Goal: Check status: Check status

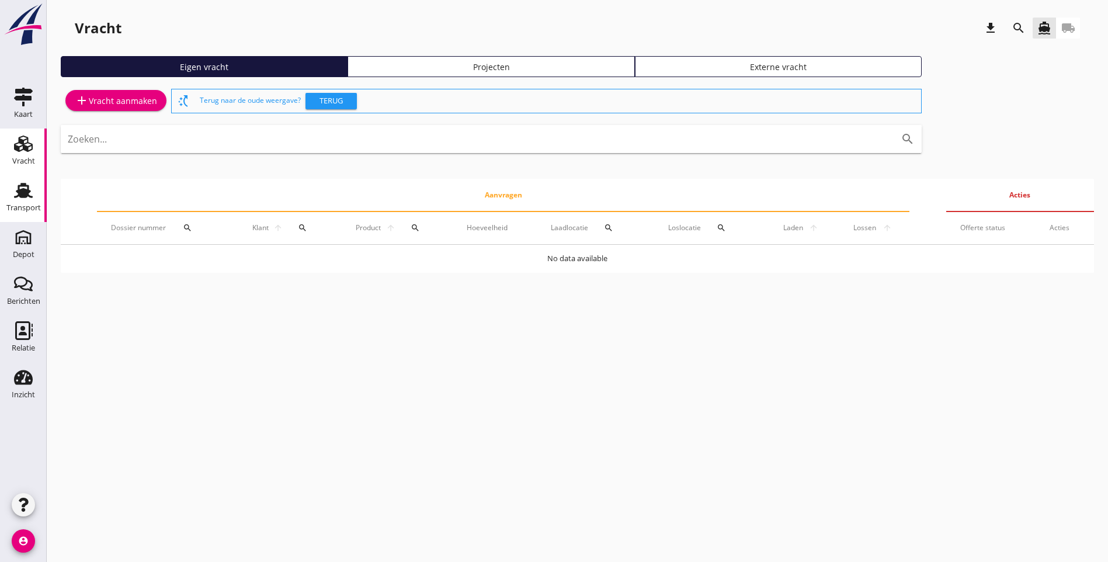
click at [35, 193] on div "Transport" at bounding box center [23, 190] width 28 height 19
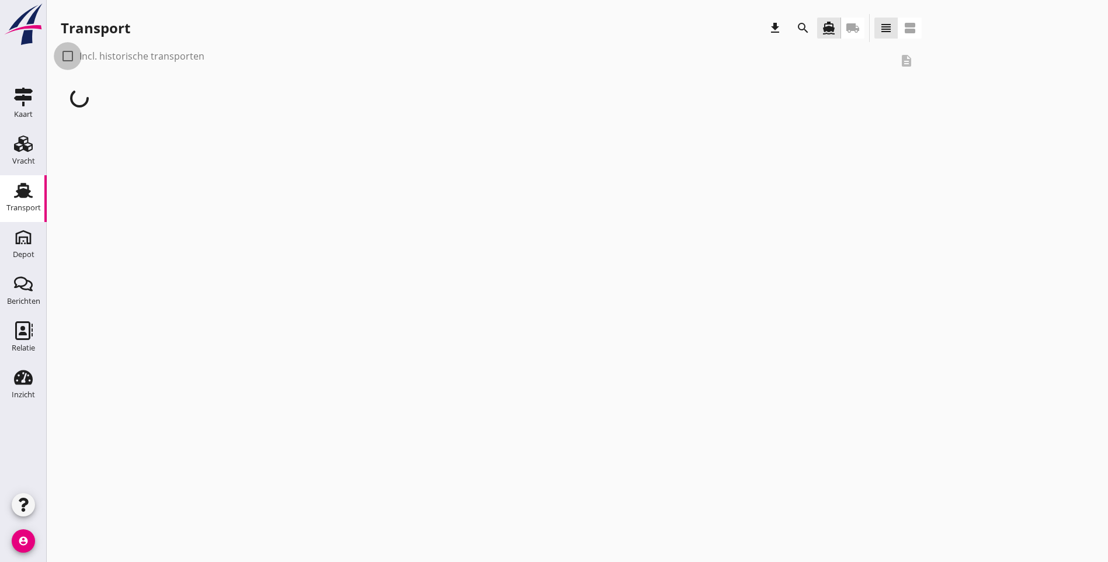
click at [69, 57] on div at bounding box center [68, 56] width 20 height 20
checkbox input "true"
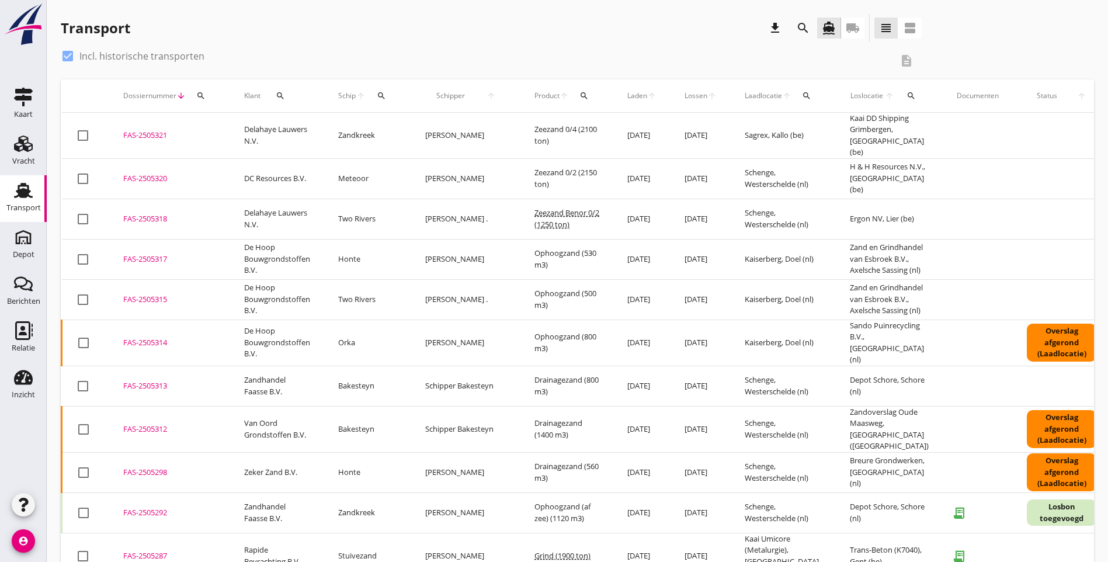
click at [384, 103] on button "search" at bounding box center [382, 95] width 22 height 21
click at [409, 135] on input "Zoek op (scheeps)naam" at bounding box center [434, 129] width 121 height 19
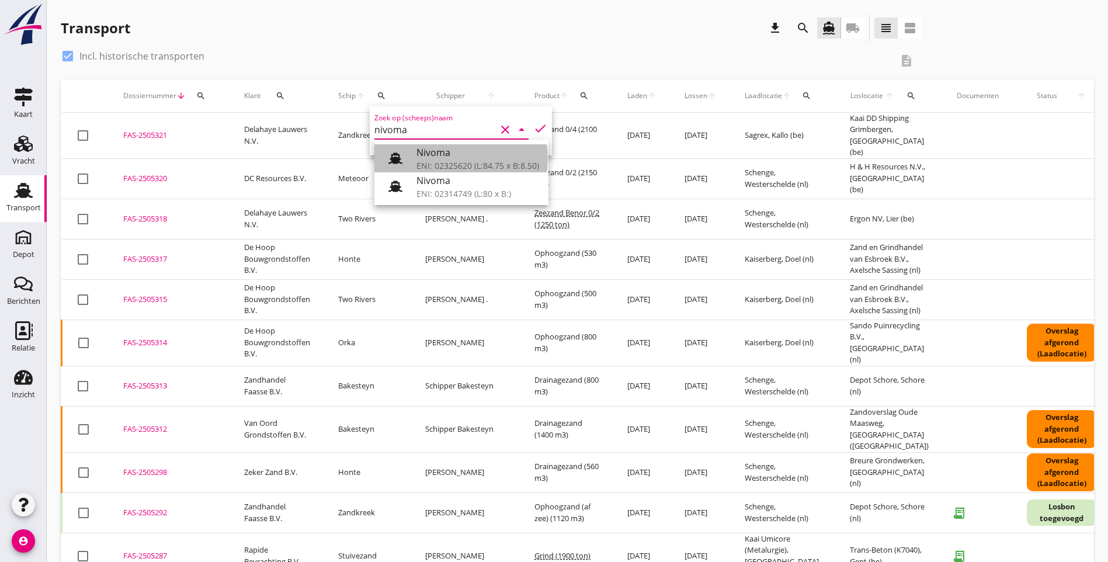
click at [474, 169] on div "ENI: 02325620 (L:84.75 x B:8.50)" at bounding box center [477, 165] width 123 height 12
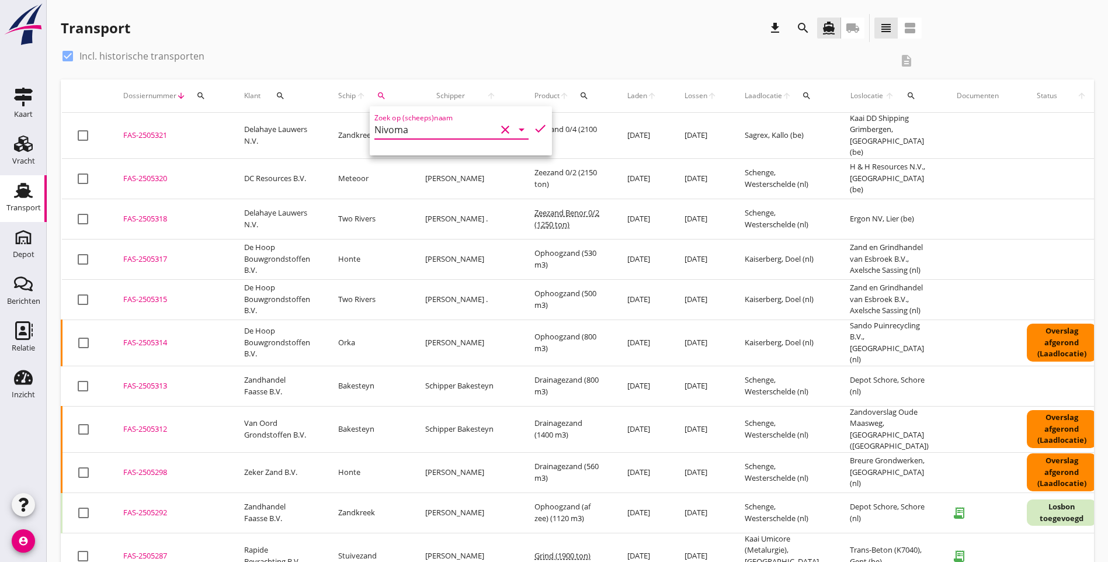
click at [533, 128] on icon "check" at bounding box center [540, 128] width 14 height 14
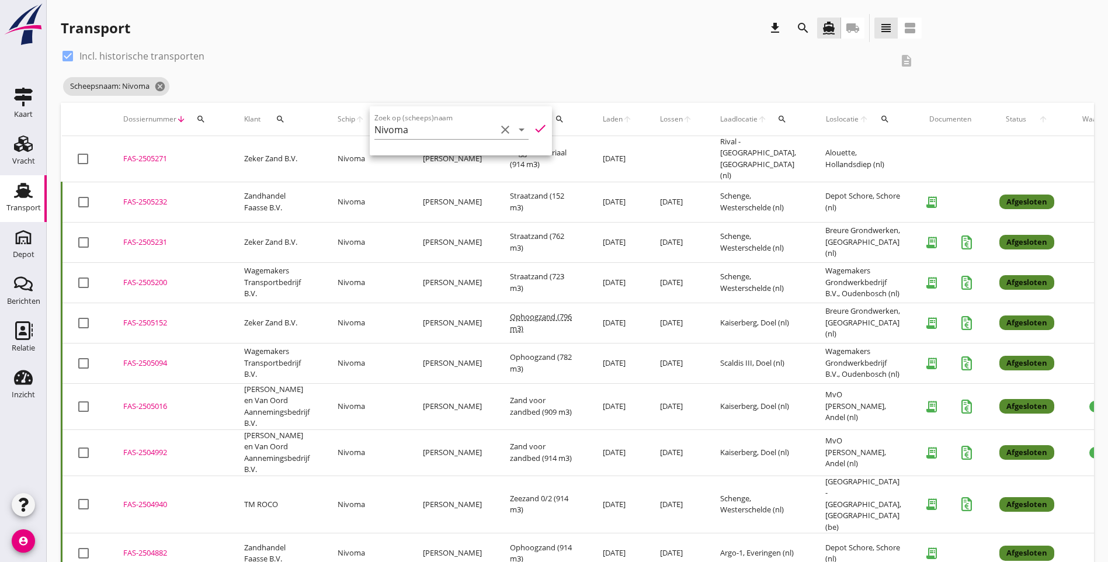
click at [365, 80] on div "Scheepsnaam: Nivoma cancel" at bounding box center [491, 86] width 861 height 23
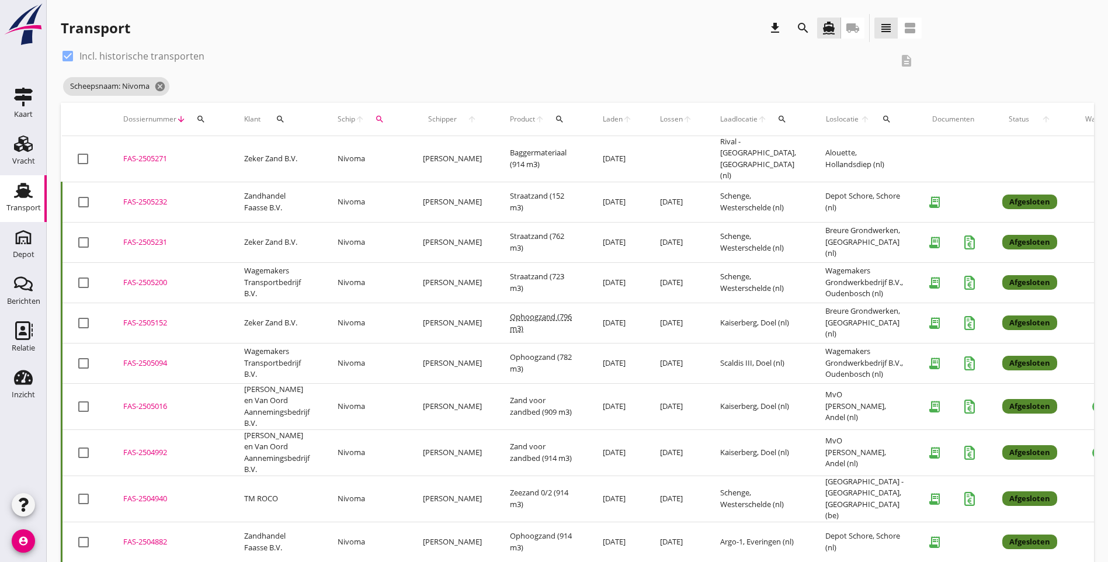
click at [383, 124] on button "search" at bounding box center [379, 119] width 21 height 21
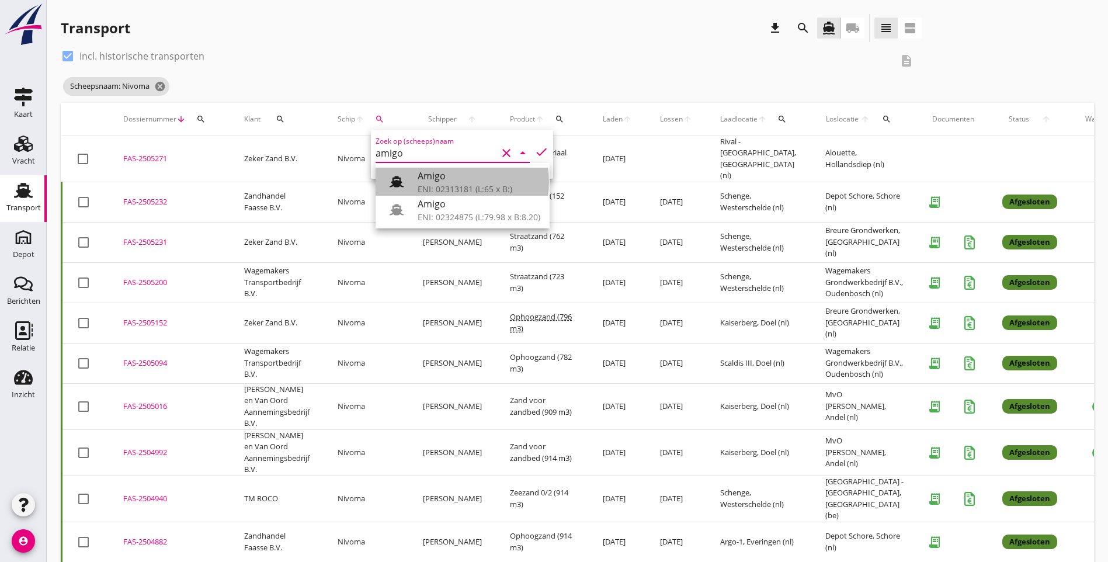
click at [455, 183] on div "ENI: 02313181 (L:65 x B:)" at bounding box center [479, 189] width 123 height 12
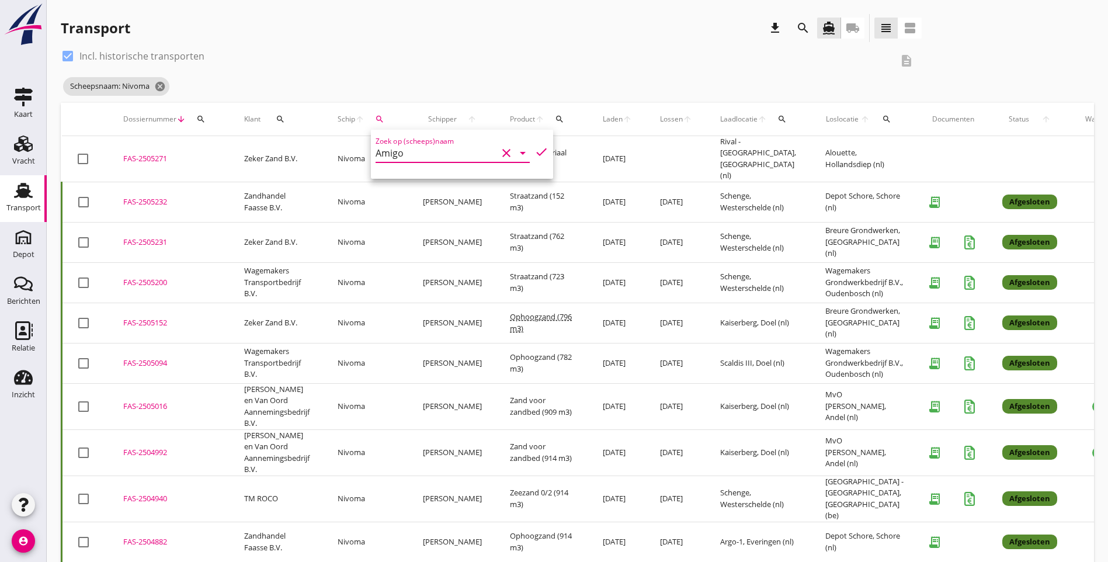
click at [534, 152] on icon "check" at bounding box center [541, 152] width 14 height 14
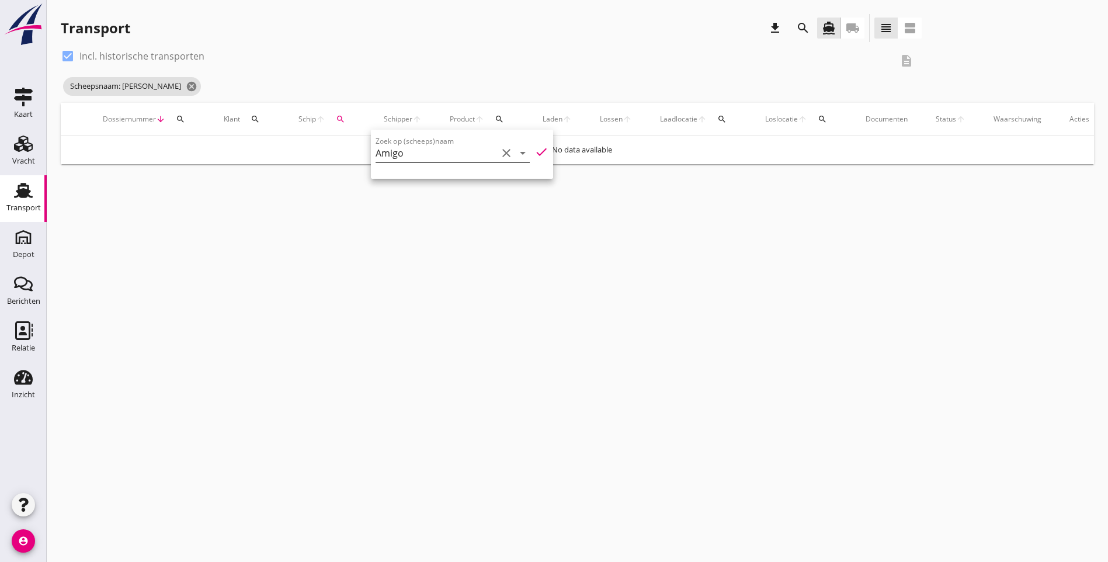
click at [516, 155] on icon "arrow_drop_down" at bounding box center [523, 153] width 14 height 14
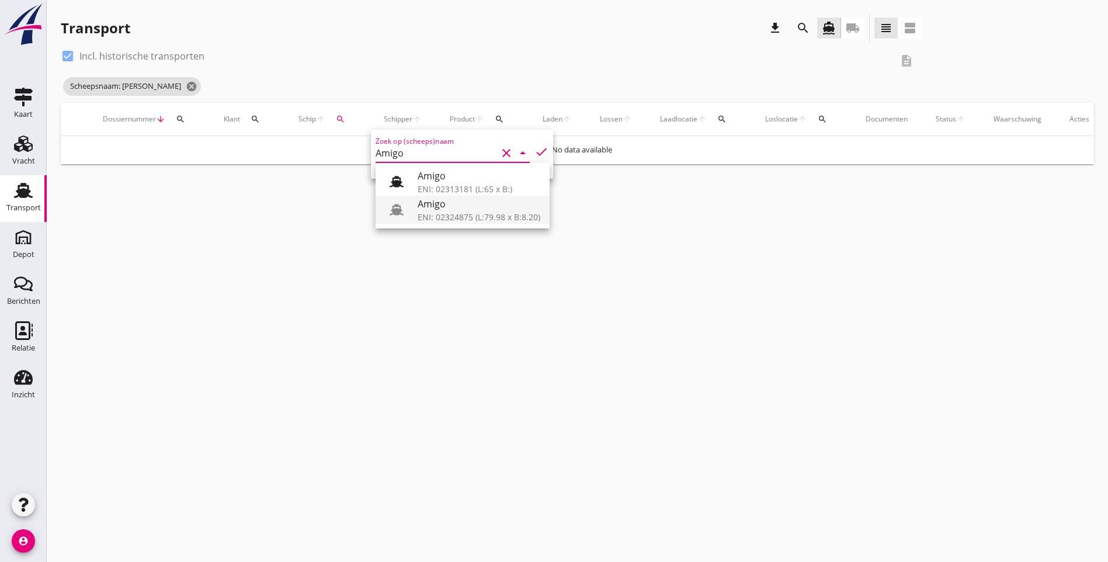
click at [451, 208] on div "Amigo" at bounding box center [479, 204] width 123 height 14
type input "Amigo"
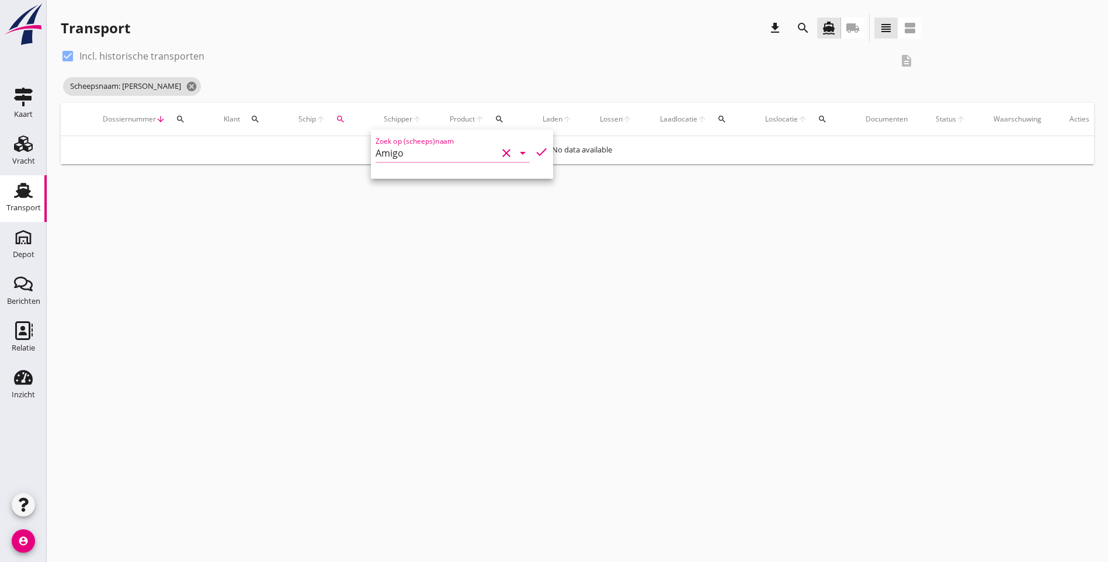
click at [534, 156] on icon "check" at bounding box center [541, 152] width 14 height 14
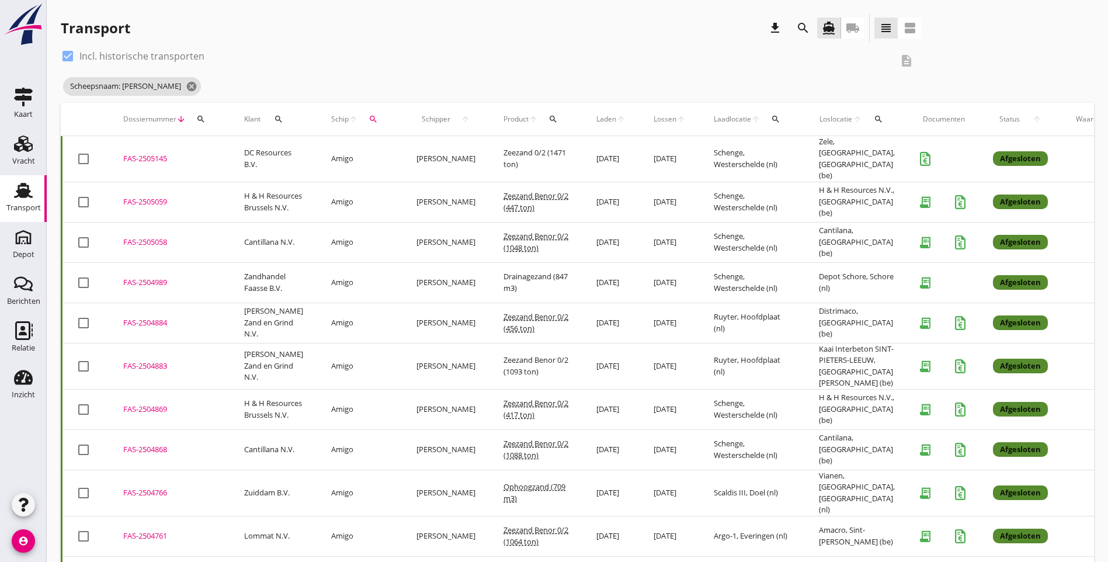
click at [368, 118] on icon "search" at bounding box center [372, 118] width 9 height 9
click at [434, 187] on div "ENI: 02326446 (L:81 x B:10.00)" at bounding box center [456, 189] width 116 height 12
click at [514, 150] on icon "check" at bounding box center [521, 152] width 14 height 14
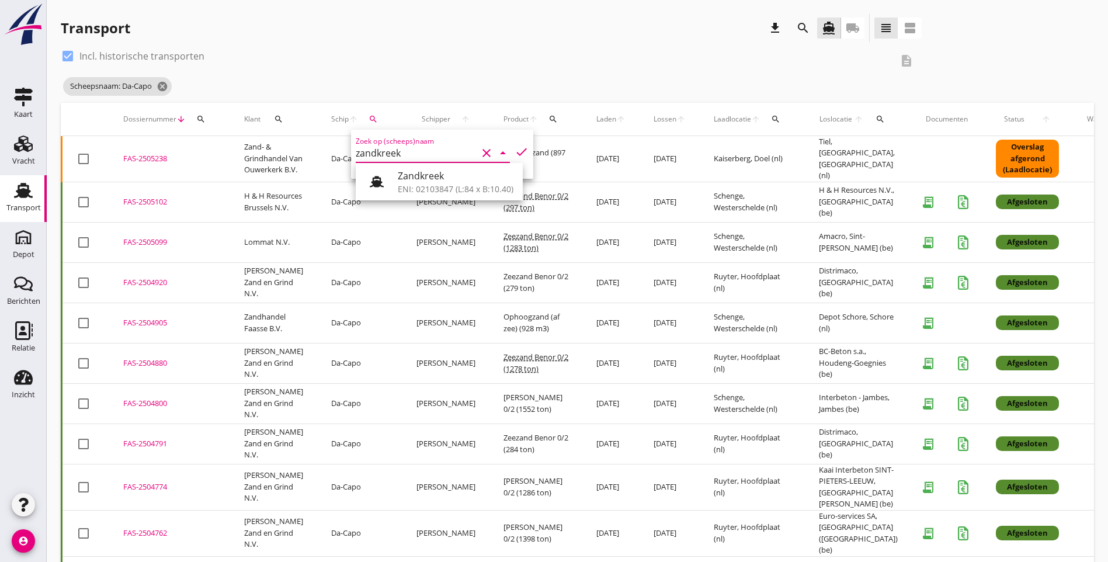
click at [443, 181] on div "Zandkreek" at bounding box center [456, 176] width 116 height 14
click at [514, 152] on icon "check" at bounding box center [521, 152] width 14 height 14
type input "Zandkreek"
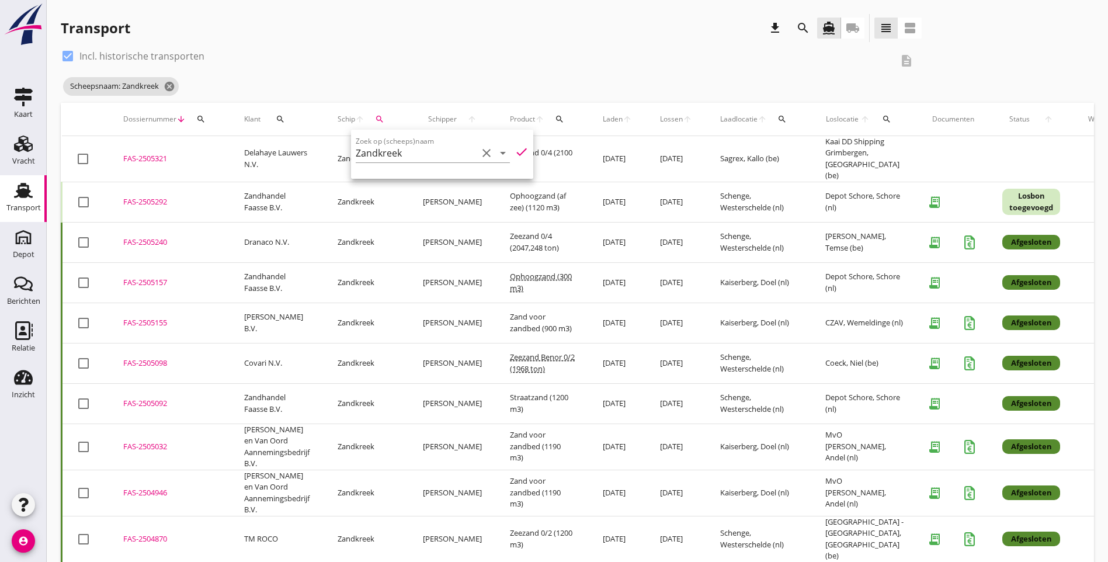
click at [867, 60] on div "check_box Incl. historische transporten description Scheepsnaam: Zandkreek canc…" at bounding box center [577, 75] width 1033 height 56
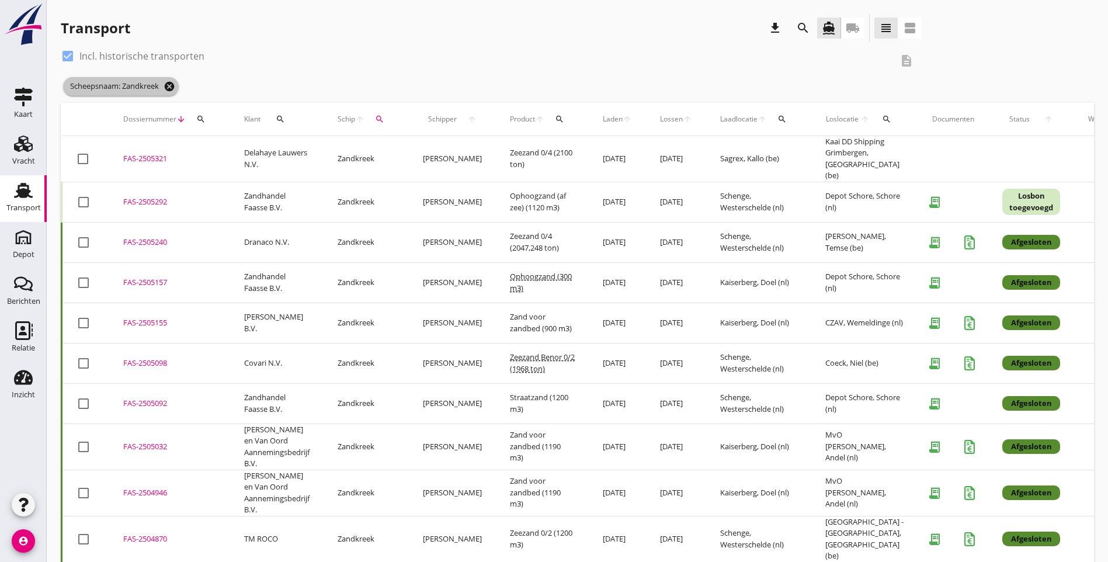
click at [172, 84] on icon "cancel" at bounding box center [170, 87] width 12 height 12
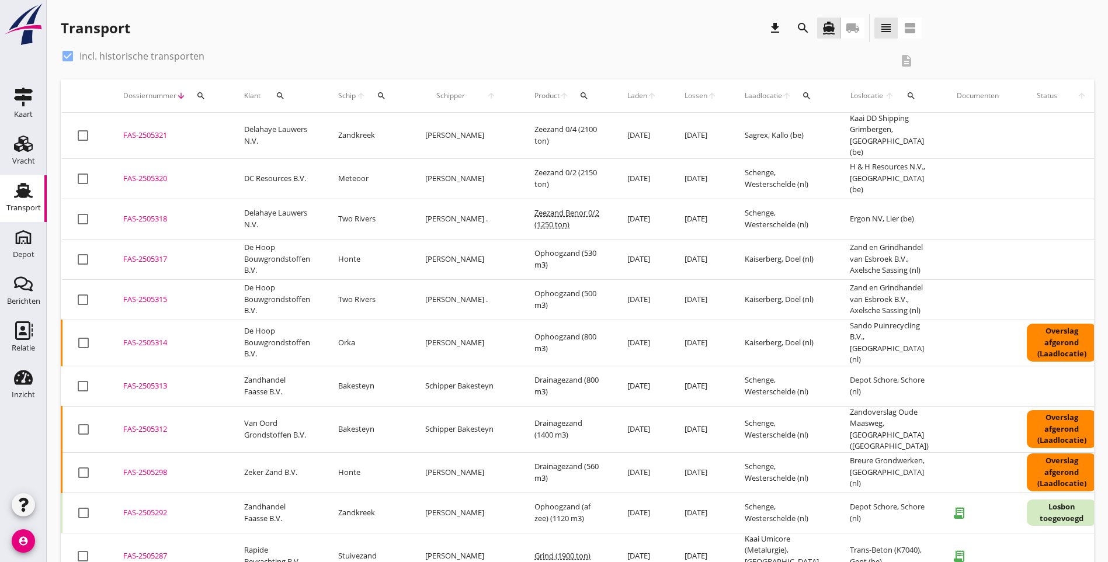
click at [208, 96] on div "search" at bounding box center [200, 95] width 21 height 9
click at [245, 125] on input "Zoeken op dossiernummer..." at bounding box center [255, 129] width 121 height 19
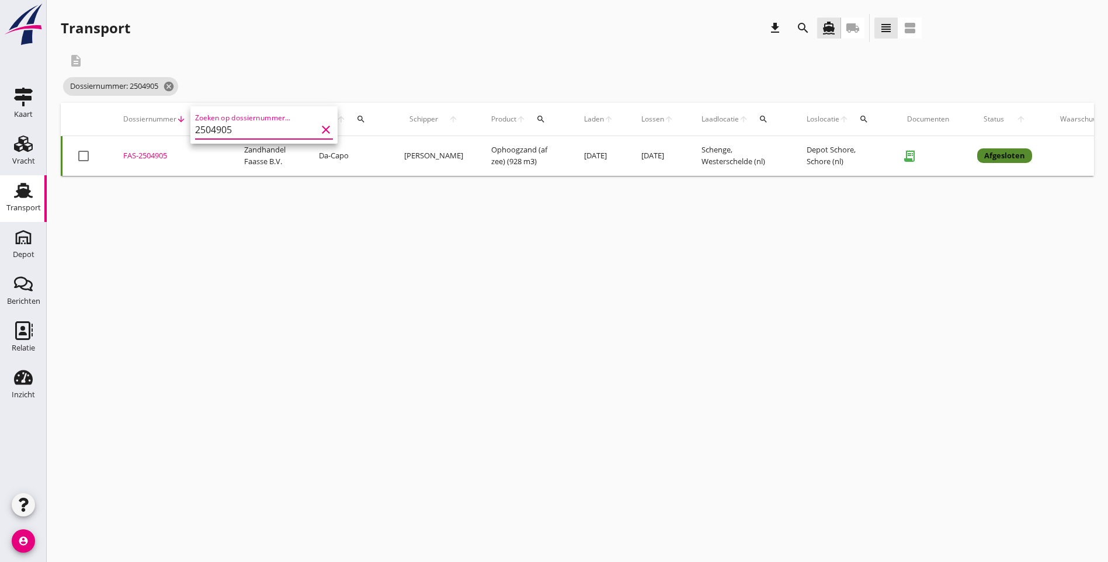
type input "2504905"
click at [419, 84] on div "Dossiernummer: 2504905 cancel" at bounding box center [491, 86] width 861 height 23
click at [693, 315] on div "cancel You are impersonating another user. Transport download search directions…" at bounding box center [577, 281] width 1061 height 562
click at [172, 89] on icon "cancel" at bounding box center [169, 87] width 12 height 12
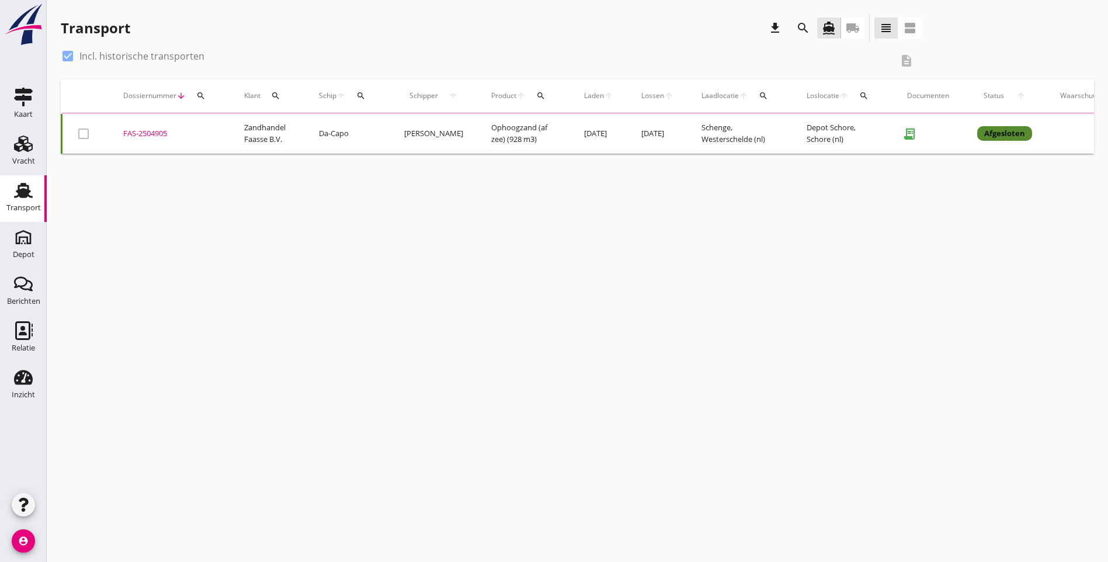
click at [201, 93] on icon "search" at bounding box center [200, 95] width 9 height 9
click at [232, 126] on input "Zoeken op dossiernummer..." at bounding box center [255, 129] width 121 height 19
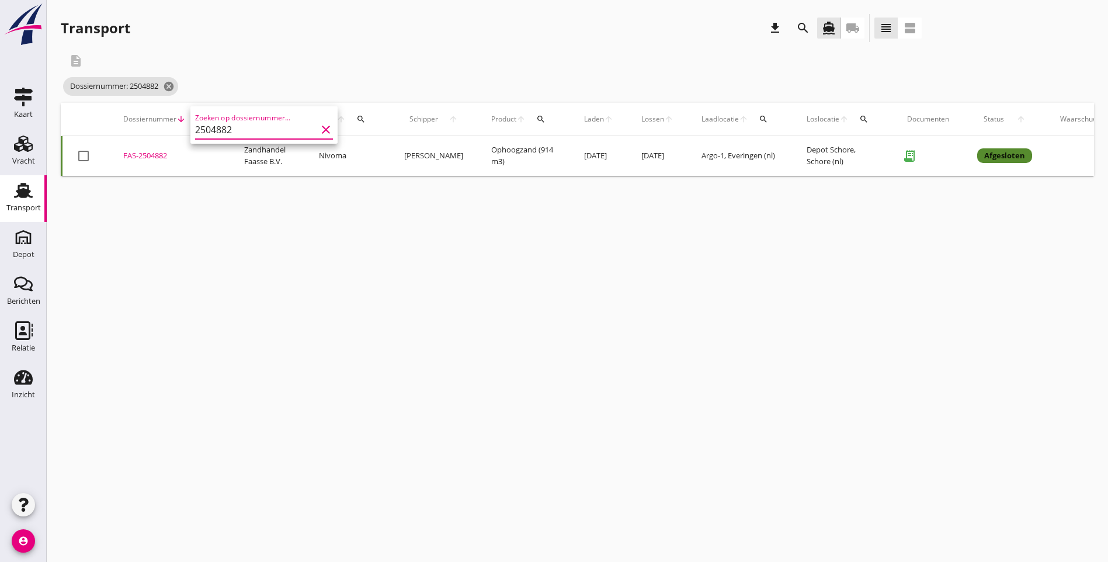
click at [239, 130] on input "2504882" at bounding box center [255, 129] width 121 height 19
click at [243, 123] on input "2504989" at bounding box center [255, 129] width 121 height 19
click at [236, 129] on input "2504905" at bounding box center [255, 129] width 121 height 19
type input "2505092"
drag, startPoint x: 597, startPoint y: 369, endPoint x: 491, endPoint y: 335, distance: 112.1
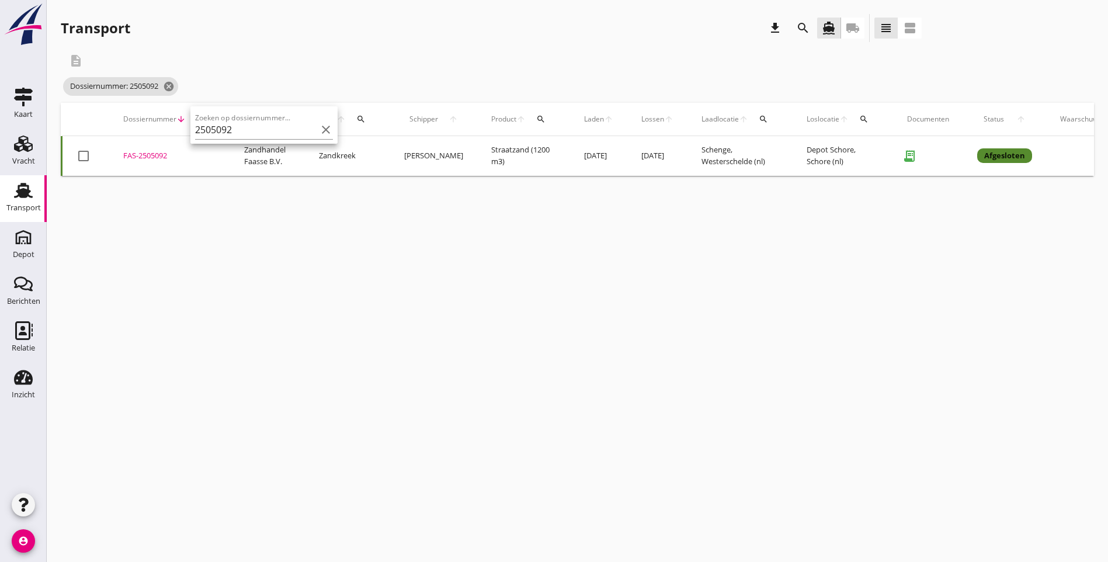
click at [597, 369] on div "cancel You are impersonating another user. Transport download search directions…" at bounding box center [577, 281] width 1061 height 562
